Goal: Information Seeking & Learning: Learn about a topic

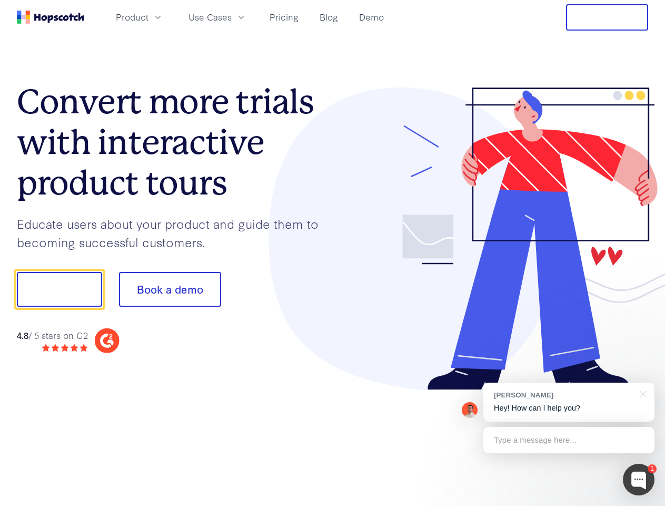
click at [333, 253] on div at bounding box center [491, 238] width 316 height 303
click at [149, 17] on span "Product" at bounding box center [132, 17] width 33 height 13
click at [232, 17] on span "Use Cases" at bounding box center [210, 17] width 43 height 13
click at [607, 17] on button "Free Trial" at bounding box center [607, 17] width 82 height 26
click at [59, 289] on button "Show me!" at bounding box center [59, 289] width 85 height 35
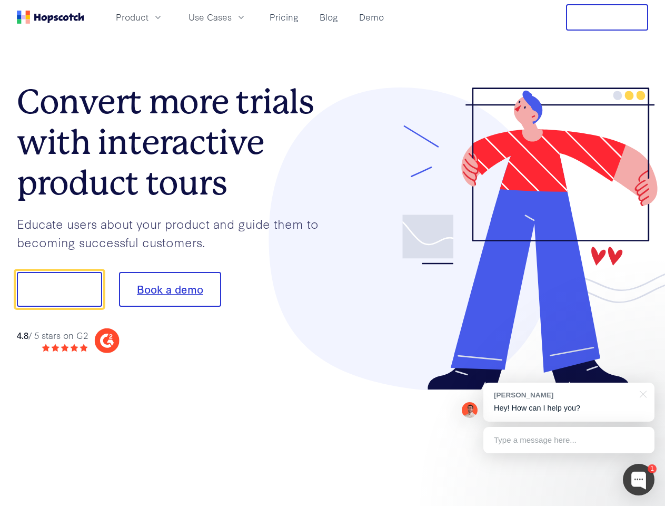
click at [170, 289] on button "Book a demo" at bounding box center [170, 289] width 102 height 35
click at [639, 479] on div at bounding box center [639, 480] width 32 height 32
click at [569, 402] on div "[PERSON_NAME] Hey! How can I help you?" at bounding box center [569, 401] width 171 height 39
click at [642, 393] on div at bounding box center [556, 287] width 198 height 351
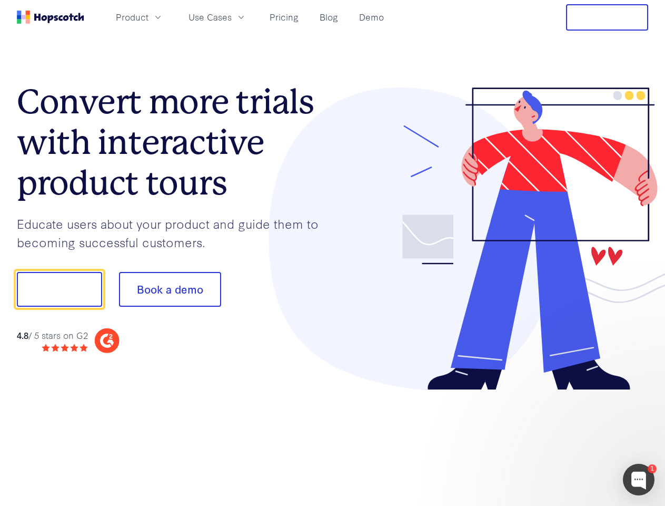
click at [569, 440] on div at bounding box center [556, 358] width 198 height 210
